Goal: Task Accomplishment & Management: Complete application form

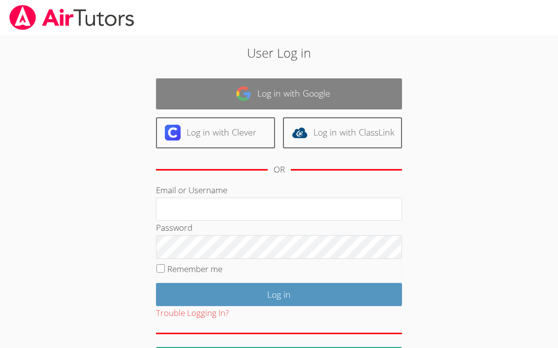
click at [306, 98] on link "Log in with Google" at bounding box center [279, 93] width 246 height 31
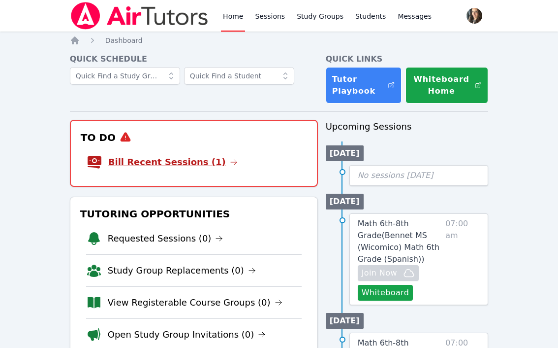
click at [140, 160] on link "Bill Recent Sessions (1)" at bounding box center [173, 162] width 130 height 14
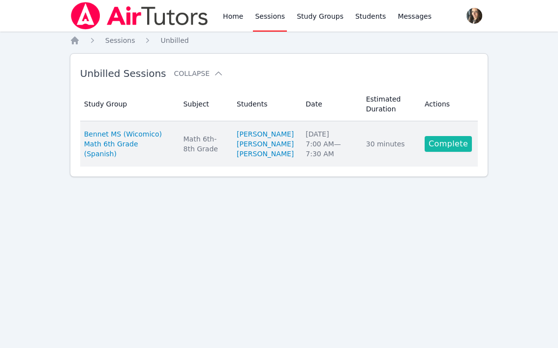
click at [449, 152] on link "Complete" at bounding box center [448, 144] width 47 height 16
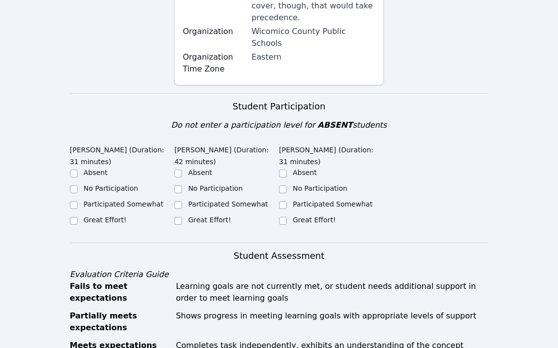
scroll to position [309, 0]
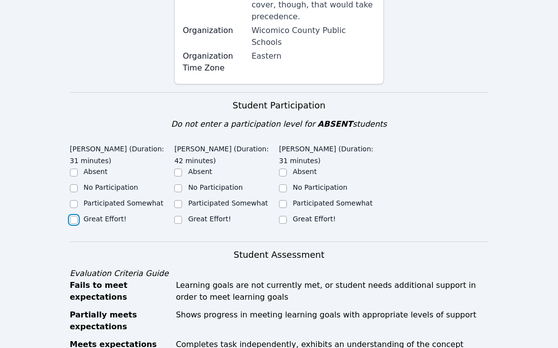
click at [70, 216] on input "Great Effort!" at bounding box center [74, 220] width 8 height 8
checkbox input "true"
click at [178, 216] on input "Great Effort!" at bounding box center [178, 220] width 8 height 8
checkbox input "true"
click at [285, 216] on input "Great Effort!" at bounding box center [283, 220] width 8 height 8
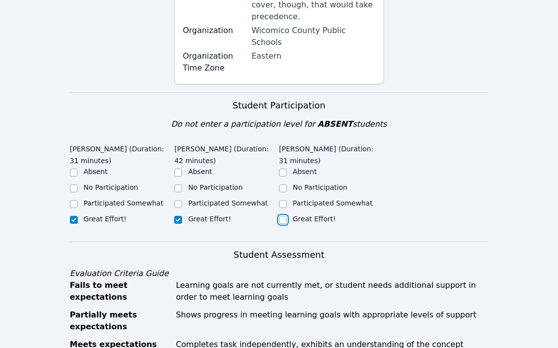
checkbox input "true"
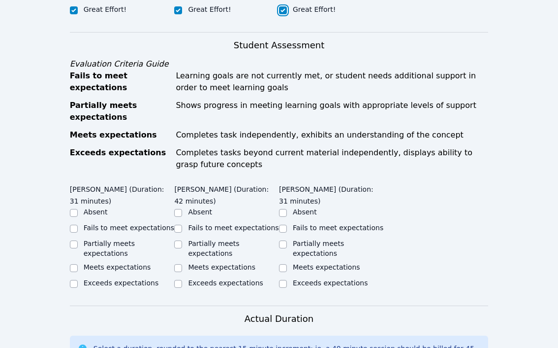
scroll to position [533, 0]
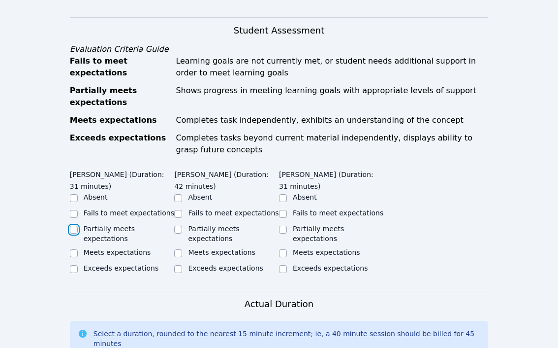
click at [76, 226] on input "Partially meets expectations" at bounding box center [74, 230] width 8 height 8
checkbox input "true"
click at [181, 226] on input "Partially meets expectations" at bounding box center [178, 230] width 8 height 8
checkbox input "true"
click at [284, 226] on input "Partially meets expectations" at bounding box center [283, 230] width 8 height 8
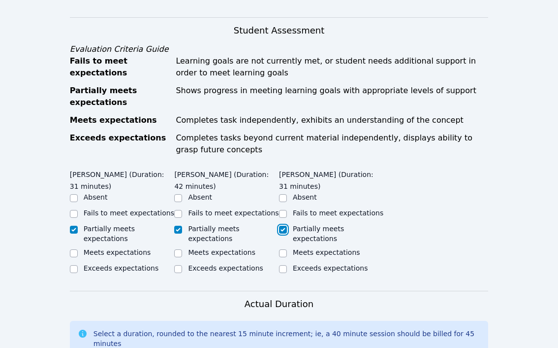
checkbox input "true"
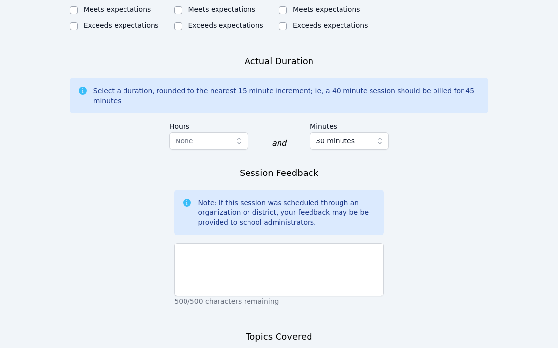
scroll to position [783, 0]
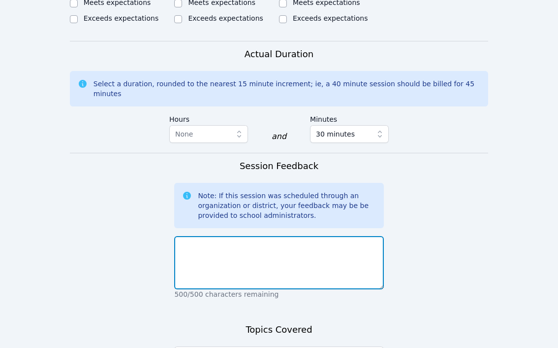
click at [332, 236] on textarea at bounding box center [278, 262] width 209 height 53
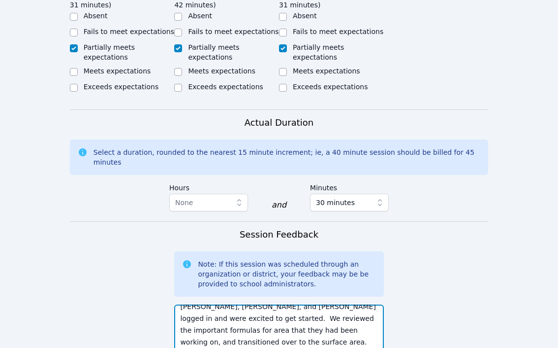
scroll to position [19, 0]
click at [320, 304] on textarea "[PERSON_NAME], [PERSON_NAME], and [PERSON_NAME] logged in and were excited to g…" at bounding box center [278, 330] width 209 height 53
paste textarea "prisms, pyramids, polyhedra"
type textarea "[PERSON_NAME], [PERSON_NAME], and [PERSON_NAME] logged in and were excited to g…"
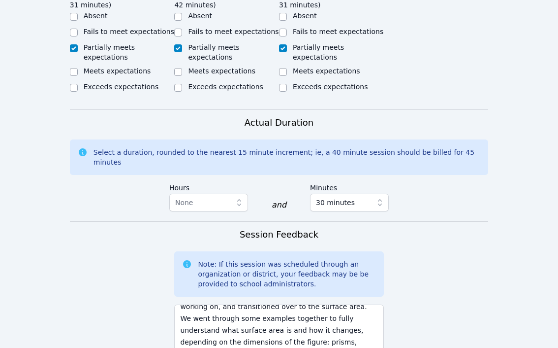
scroll to position [884, 0]
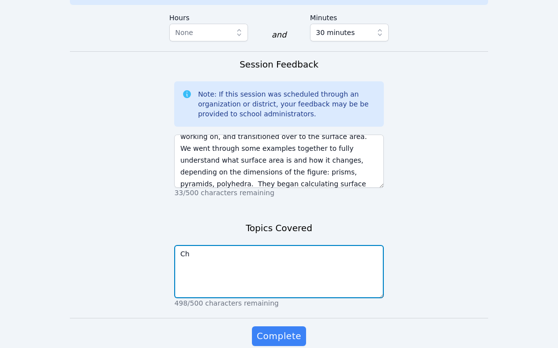
type textarea "C"
paste textarea "prisms, pyramids, polyhedra"
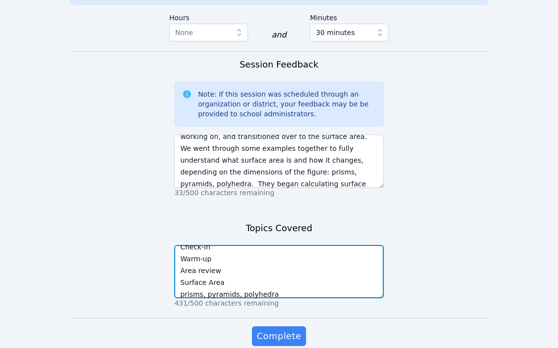
click at [224, 245] on textarea "Check-in Warm-up Area review Surface Area prisms, pyramids, polyhedra" at bounding box center [278, 271] width 209 height 53
drag, startPoint x: 273, startPoint y: 246, endPoint x: 182, endPoint y: 250, distance: 91.7
click at [182, 250] on textarea "Check-in Warm-up Area review Surface Area Prisms Pyramids Polyhedra prisms, pyr…" at bounding box center [278, 271] width 209 height 53
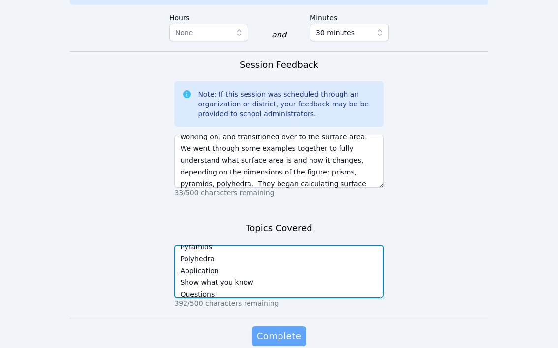
type textarea "Check-in Warm-up Area review Surface Area Prisms Pyramids Polyhedra Application…"
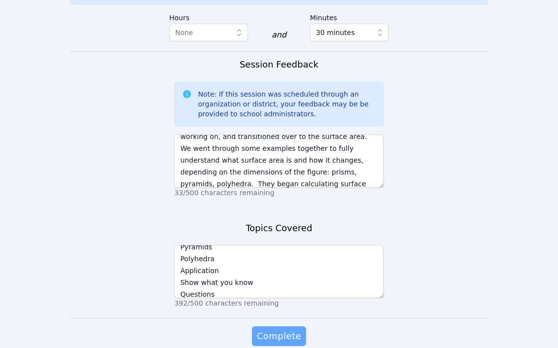
click at [272, 329] on span "Complete" at bounding box center [279, 336] width 44 height 14
